Goal: Find contact information: Find contact information

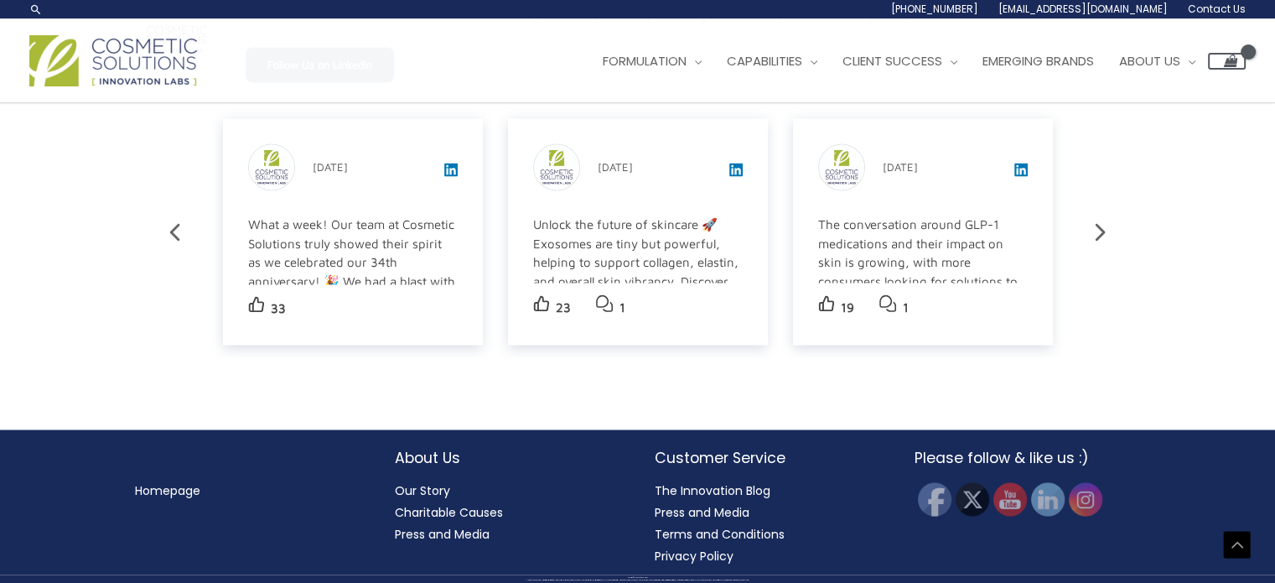
scroll to position [2979, 0]
drag, startPoint x: 636, startPoint y: 538, endPoint x: 630, endPoint y: 532, distance: 8.9
click at [631, 536] on div "About Us Our Story Charitable Causes Press and Media" at bounding box center [508, 495] width 260 height 98
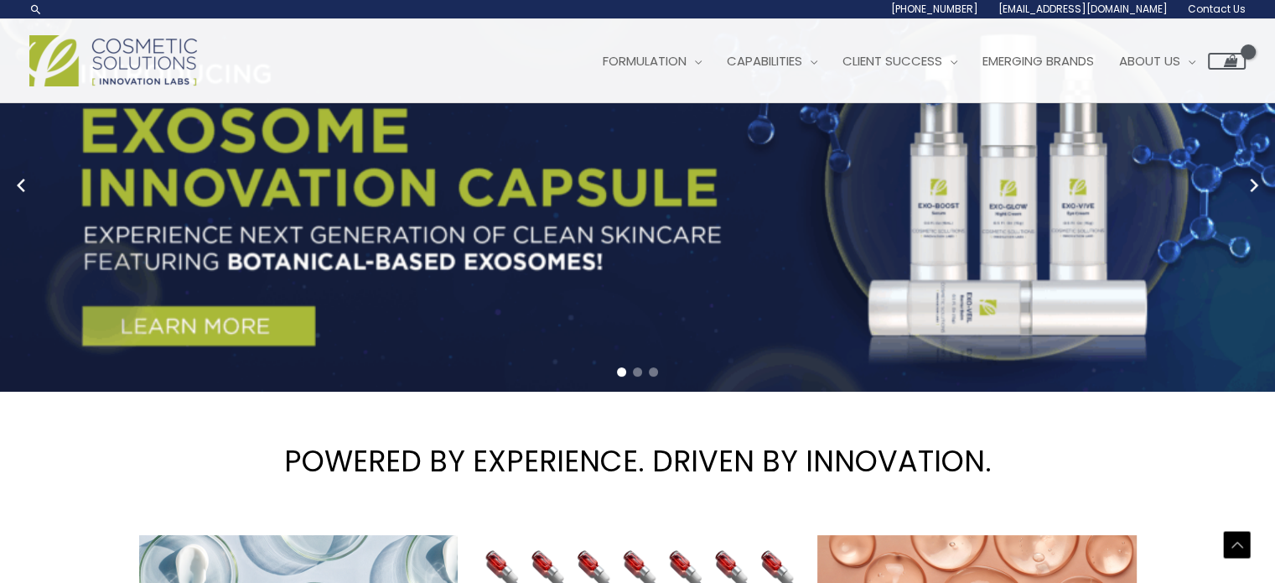
scroll to position [0, 0]
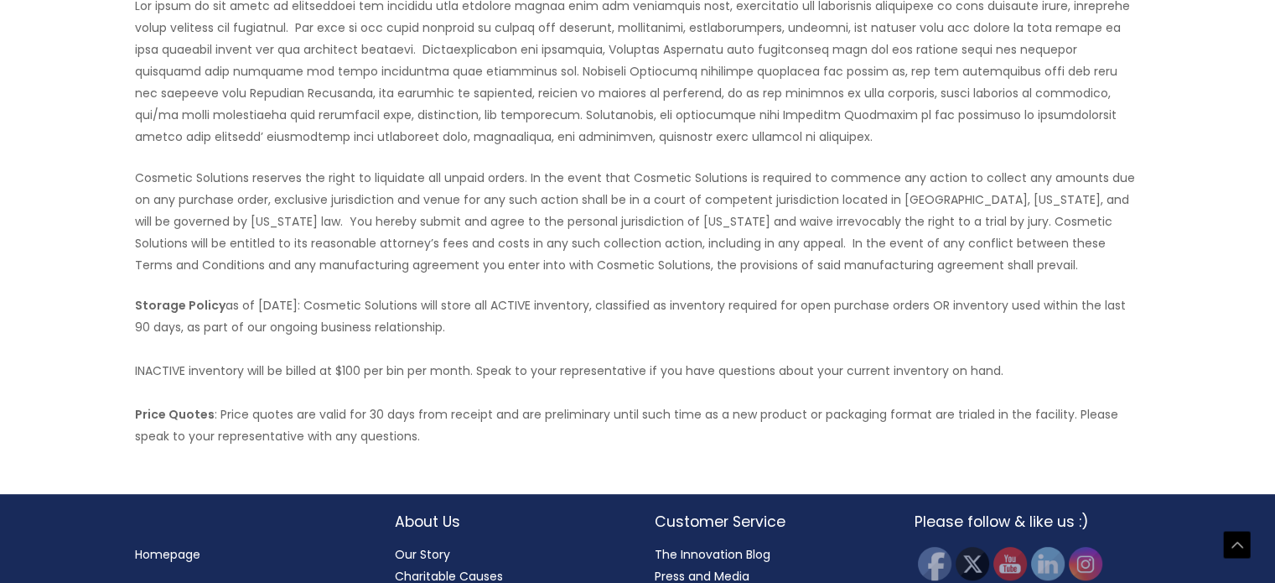
scroll to position [901, 0]
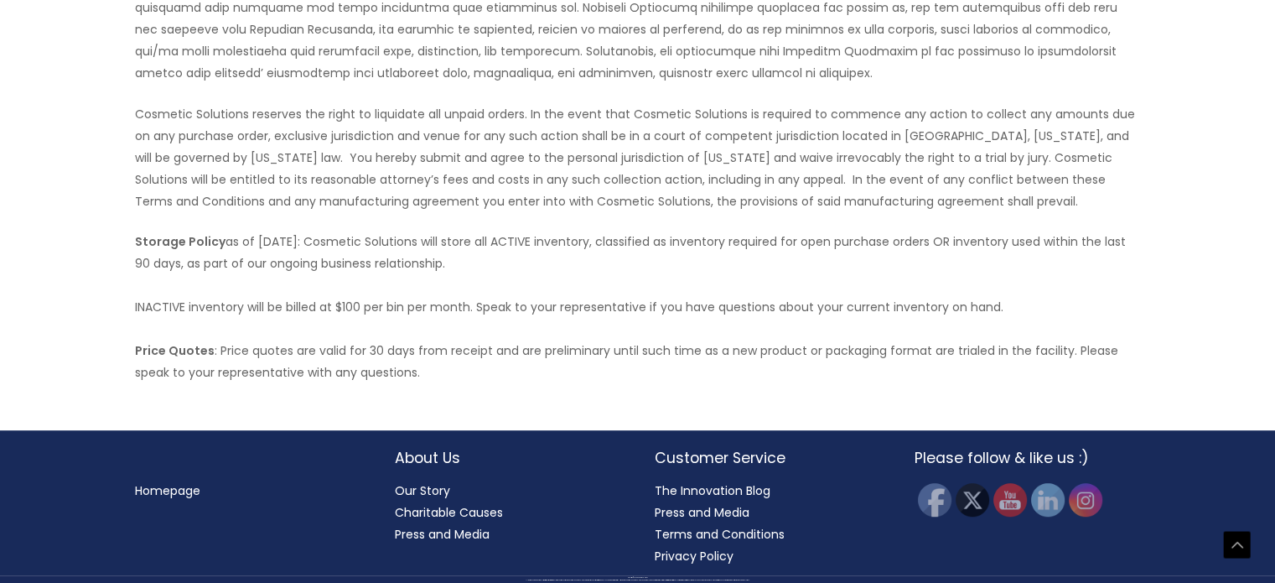
click at [681, 560] on link "Privacy Policy" at bounding box center [694, 556] width 79 height 17
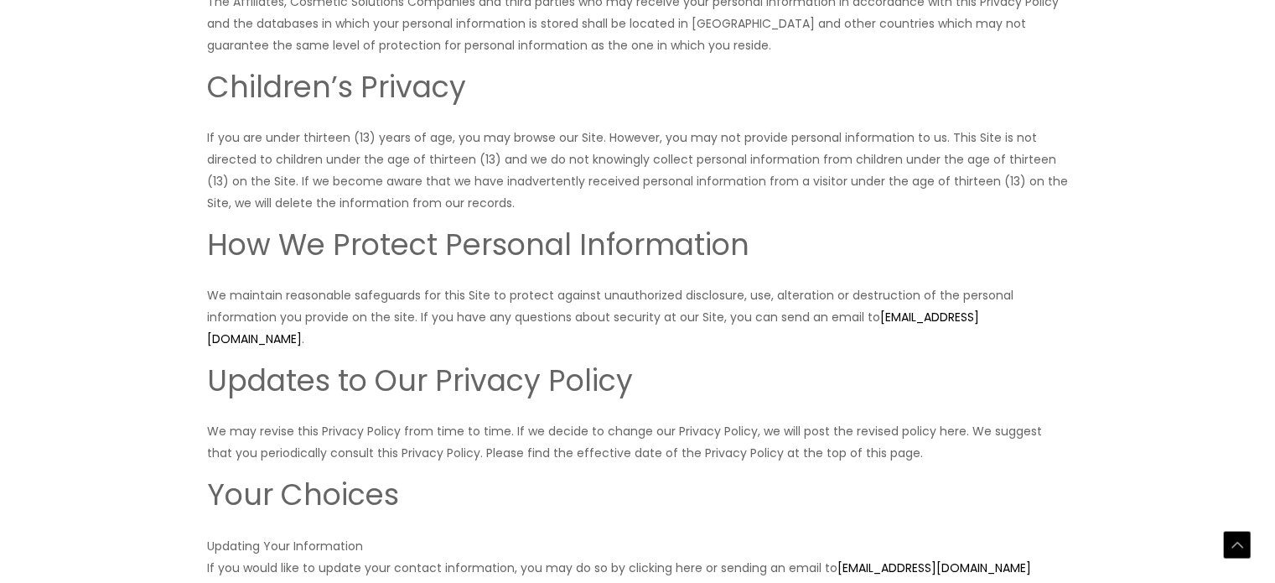
scroll to position [2683, 0]
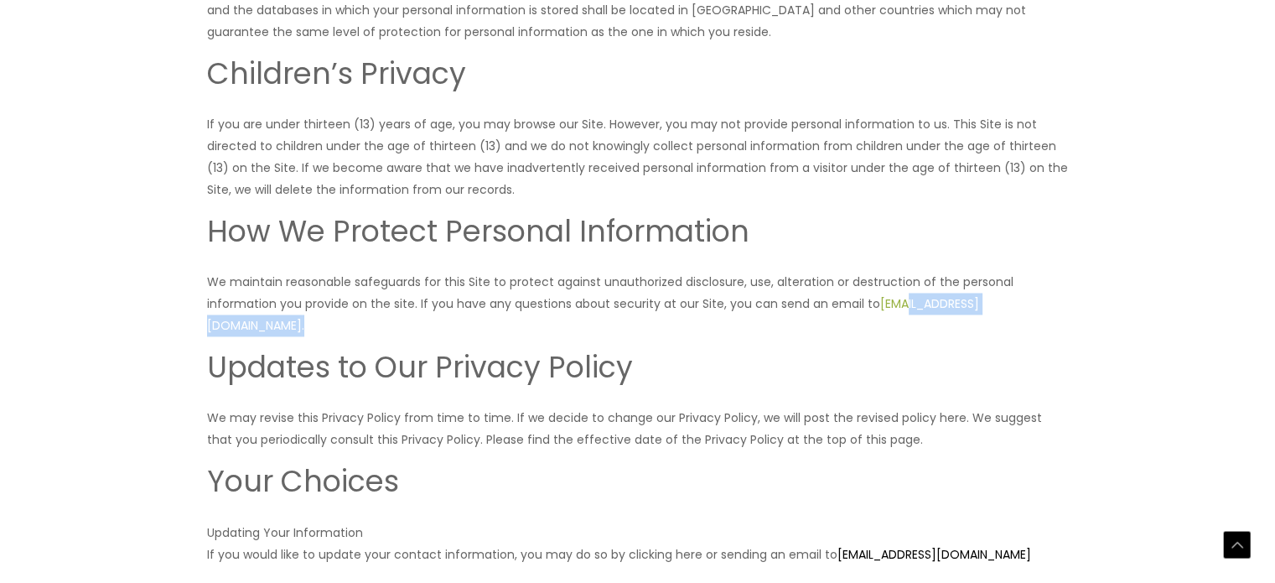
drag, startPoint x: 1037, startPoint y: 272, endPoint x: 898, endPoint y: 282, distance: 139.5
click at [898, 282] on p "We maintain reasonable safeguards for this Site to protect against unauthorized…" at bounding box center [638, 303] width 862 height 65
copy p "@[DOMAIN_NAME] ."
